Goal: Transaction & Acquisition: Purchase product/service

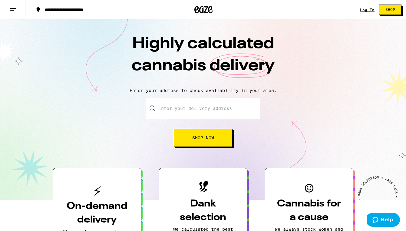
click at [373, 5] on div "Log In Shop" at bounding box center [383, 9] width 46 height 19
click at [371, 8] on link "Log In" at bounding box center [367, 10] width 15 height 4
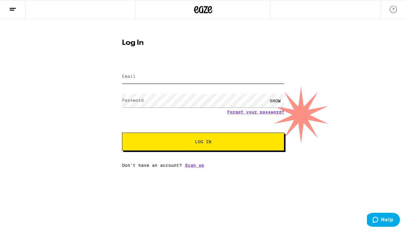
click at [190, 75] on input "Email" at bounding box center [203, 77] width 162 height 14
type input "[EMAIL_ADDRESS][DOMAIN_NAME]"
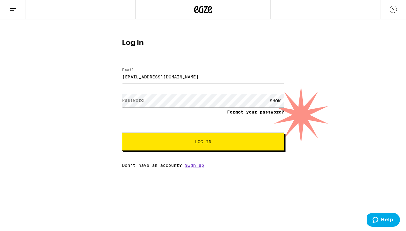
click at [252, 111] on form "Email Email [EMAIL_ADDRESS][DOMAIN_NAME] Password Password SHOW Forgot your pas…" at bounding box center [203, 106] width 162 height 89
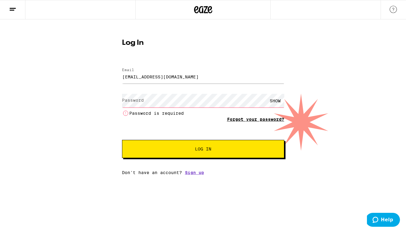
click at [248, 119] on link "Forgot your password?" at bounding box center [255, 119] width 57 height 5
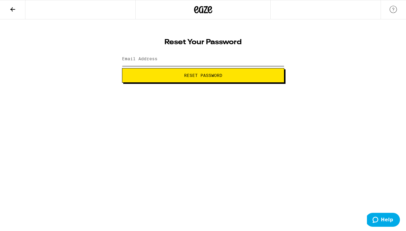
click at [188, 58] on input "Email Address" at bounding box center [203, 59] width 162 height 14
type input "[EMAIL_ADDRESS][DOMAIN_NAME]"
click at [181, 75] on span "Reset Password" at bounding box center [203, 75] width 152 height 4
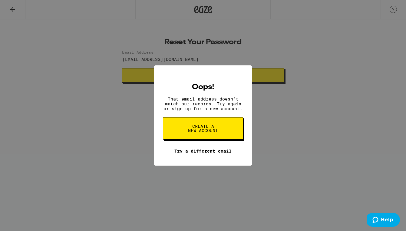
click at [206, 152] on link "Try a different email" at bounding box center [202, 151] width 57 height 5
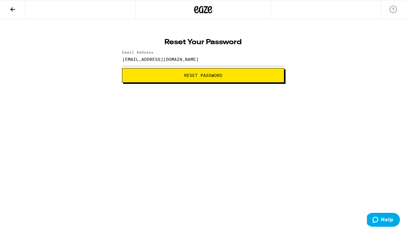
click at [193, 13] on div at bounding box center [202, 9] width 135 height 19
click at [203, 10] on icon at bounding box center [203, 9] width 9 height 7
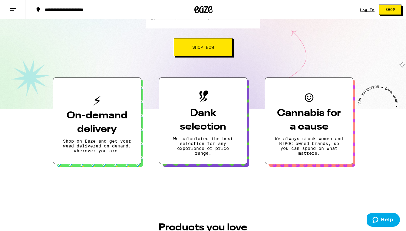
scroll to position [91, 0]
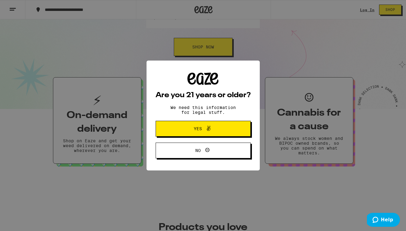
click at [114, 113] on div "Are you 21 years or older? We need this information for legal stuff. Yes No" at bounding box center [203, 115] width 406 height 231
click at [226, 129] on button "Yes" at bounding box center [203, 129] width 95 height 16
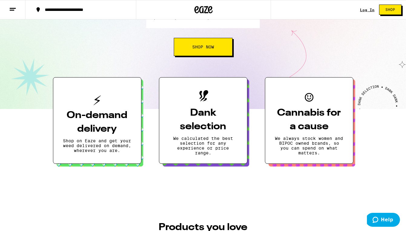
click at [184, 124] on h3 "Dank selection" at bounding box center [203, 119] width 68 height 27
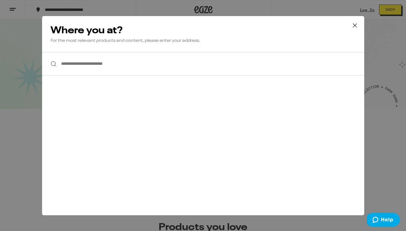
click at [349, 23] on button at bounding box center [354, 25] width 19 height 19
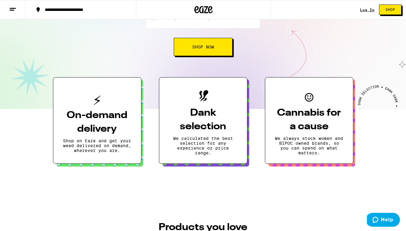
click at [106, 100] on button "On-demand delivery Shop on Eaze and get your weed delivered on demand, wherever…" at bounding box center [97, 120] width 88 height 87
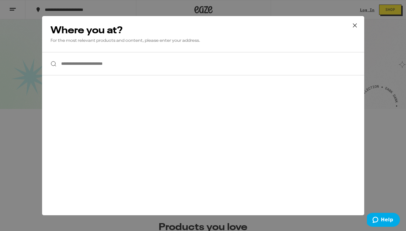
click at [170, 73] on input "**********" at bounding box center [203, 63] width 322 height 23
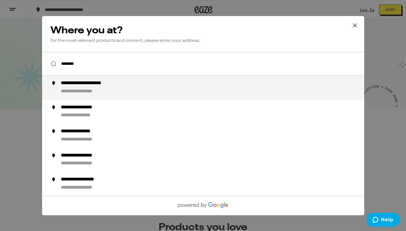
click at [138, 84] on div "**********" at bounding box center [215, 87] width 309 height 15
type input "**********"
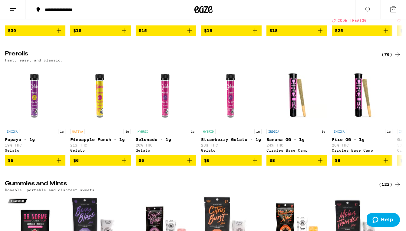
scroll to position [1417, 0]
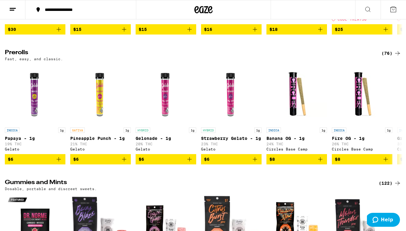
click at [394, 57] on div "(76)" at bounding box center [392, 53] width 20 height 7
